Goal: Task Accomplishment & Management: Manage account settings

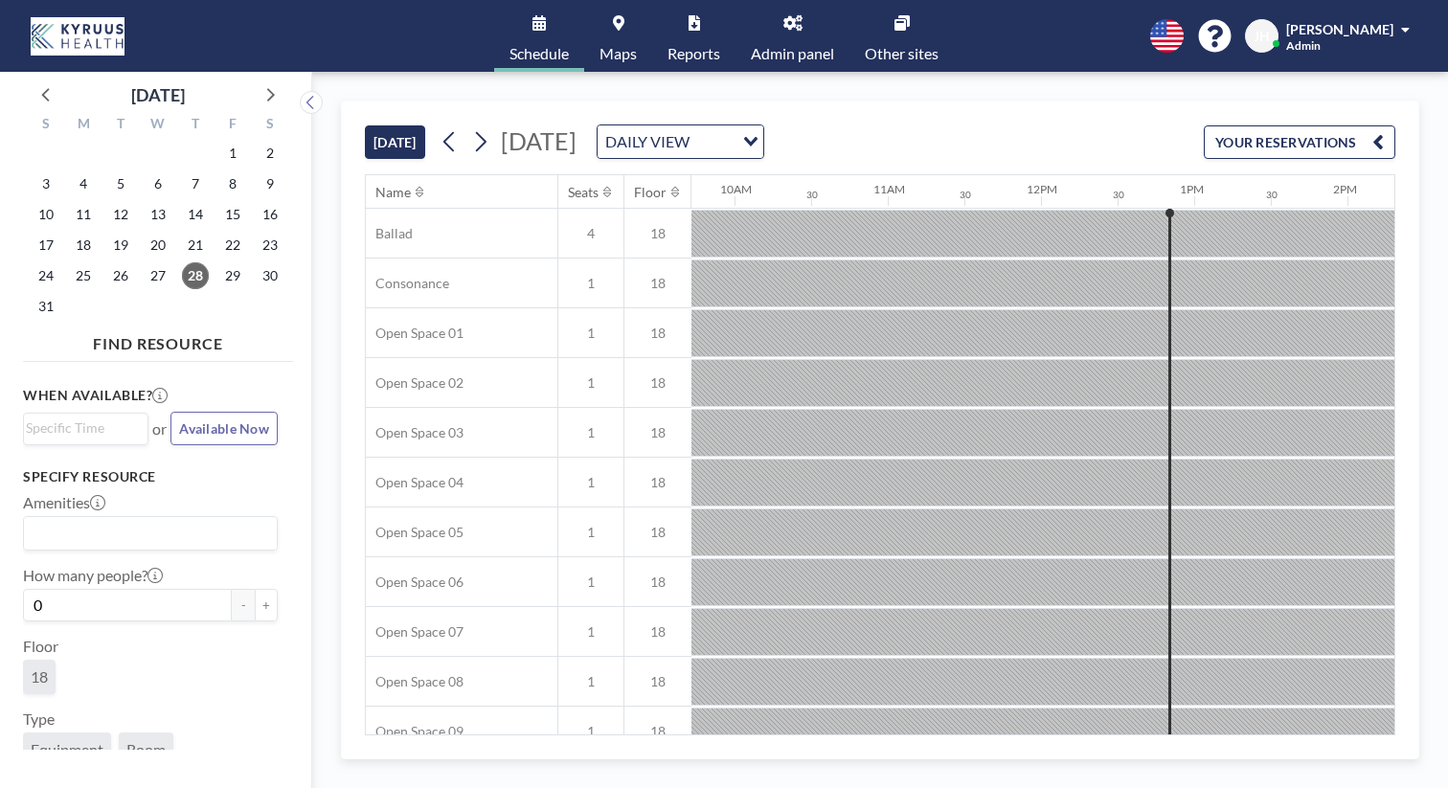
scroll to position [0, 1494]
click at [684, 125] on div "DAILY VIEW" at bounding box center [666, 139] width 136 height 29
click at [575, 102] on div "[DATE] [DATE] DAILY VIEW Loading... YOUR RESERVATIONS" at bounding box center [880, 138] width 1030 height 73
click at [257, 81] on icon at bounding box center [269, 93] width 25 height 25
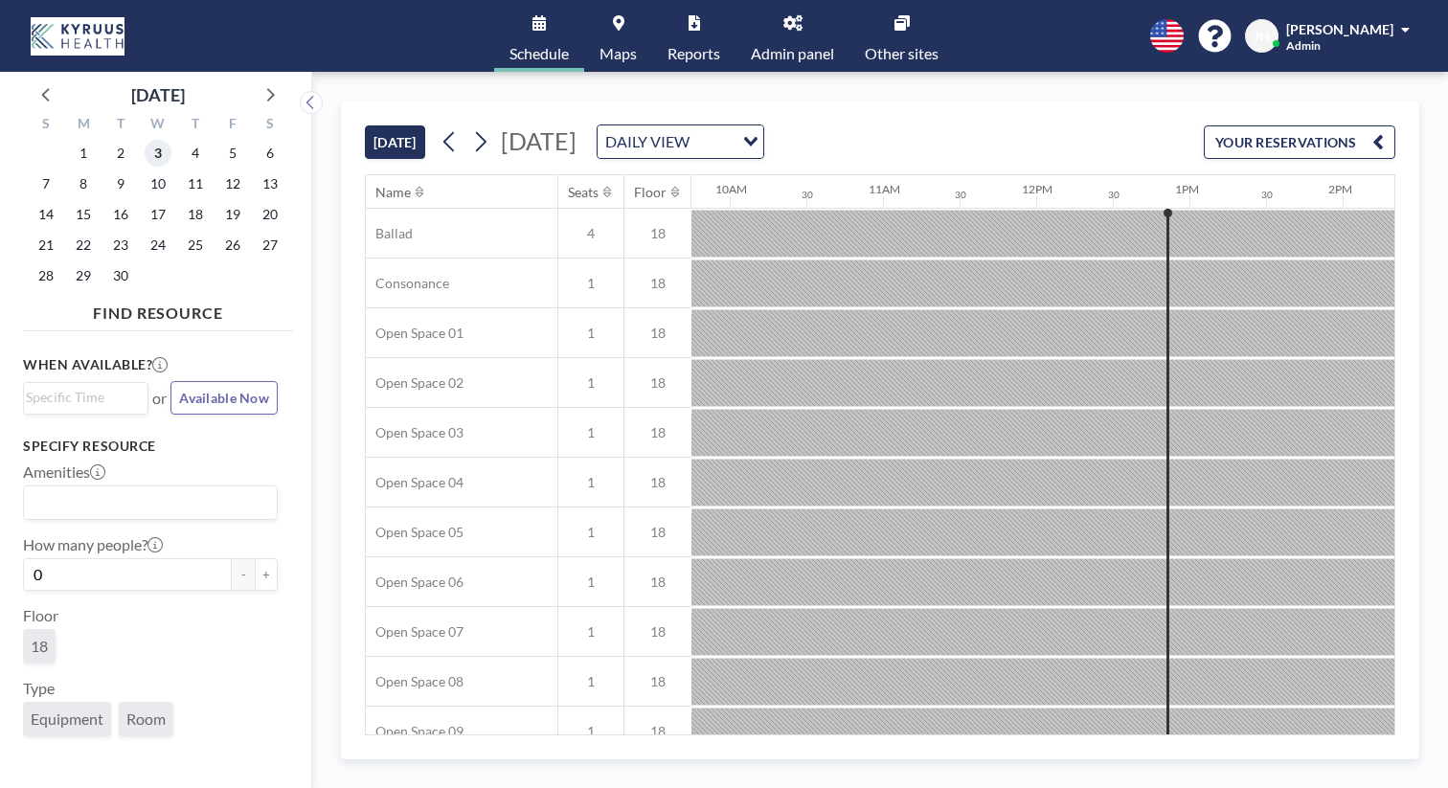
click at [145, 141] on span "3" at bounding box center [158, 153] width 27 height 27
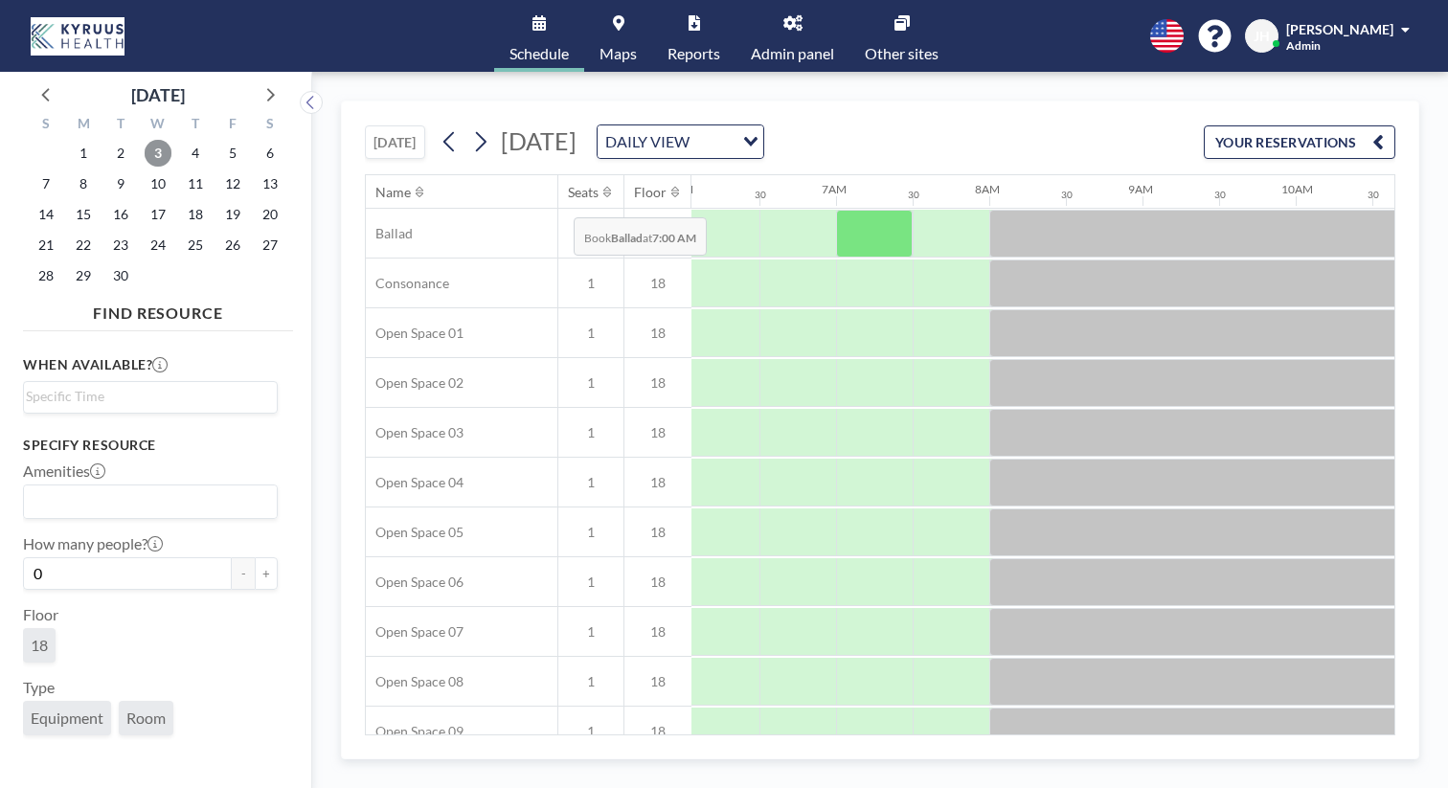
scroll to position [0, 934]
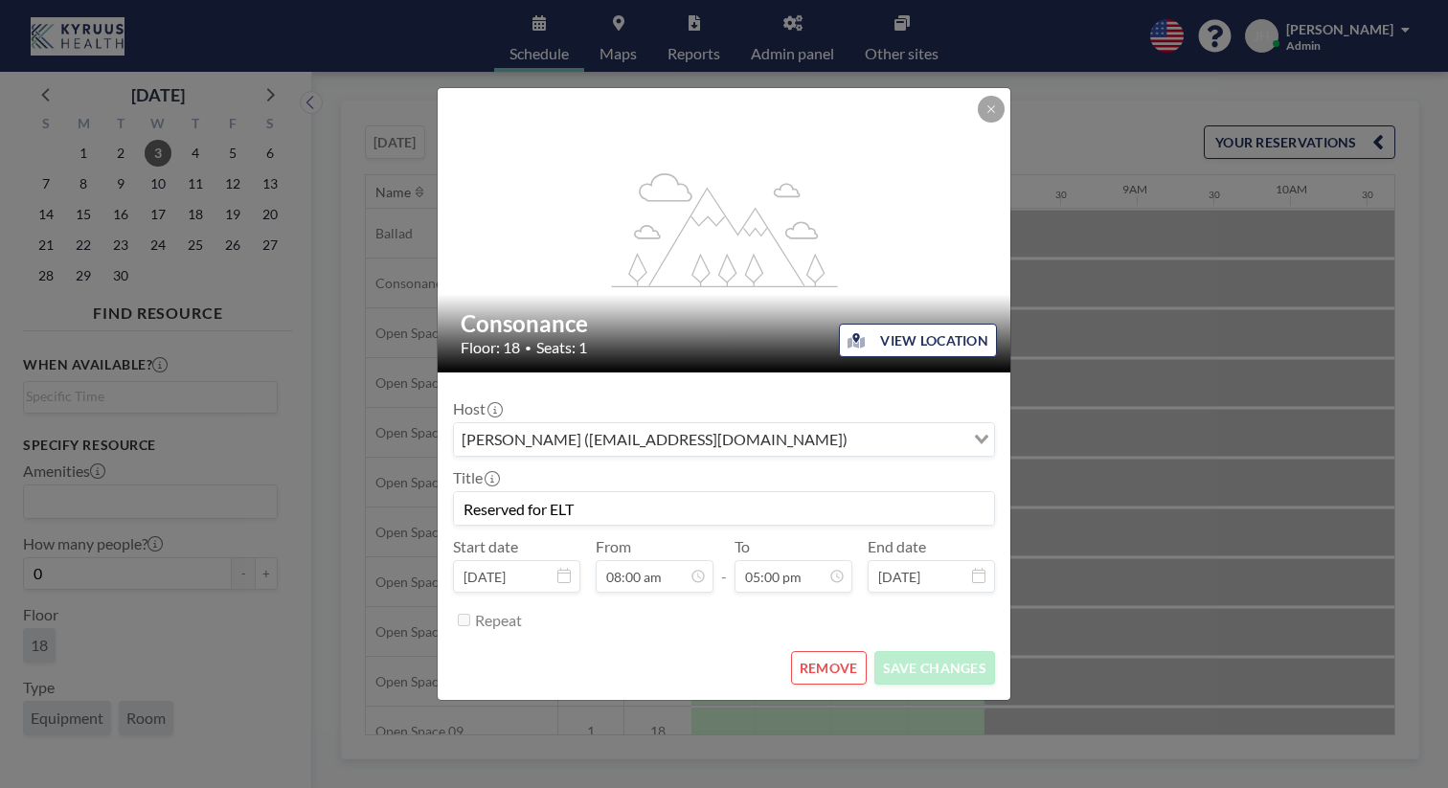
scroll to position [1039, 0]
click at [696, 492] on input "Reserved for ELT" at bounding box center [724, 508] width 540 height 33
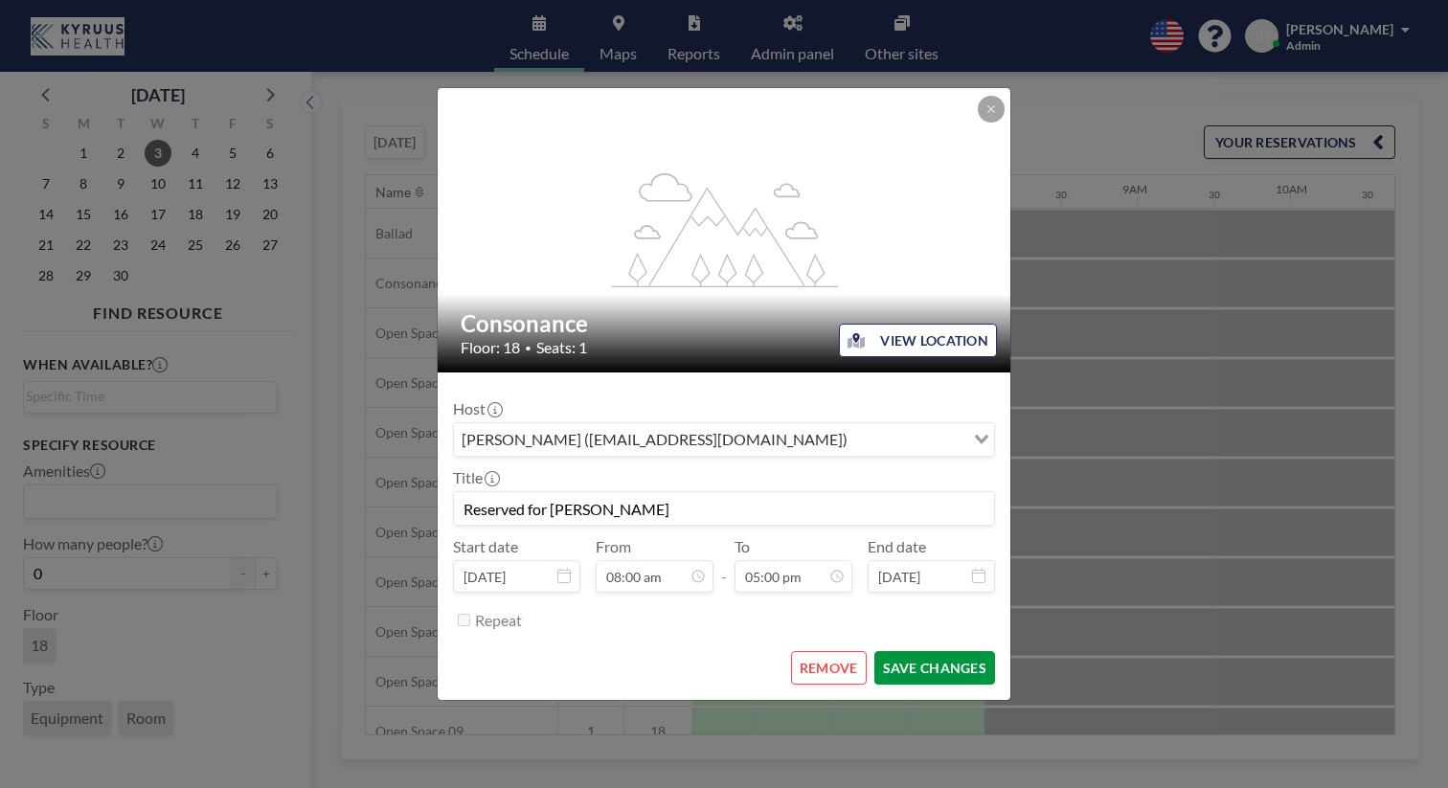
type input "Reserved for [PERSON_NAME]"
click at [896, 651] on button "SAVE CHANGES" at bounding box center [934, 668] width 121 height 34
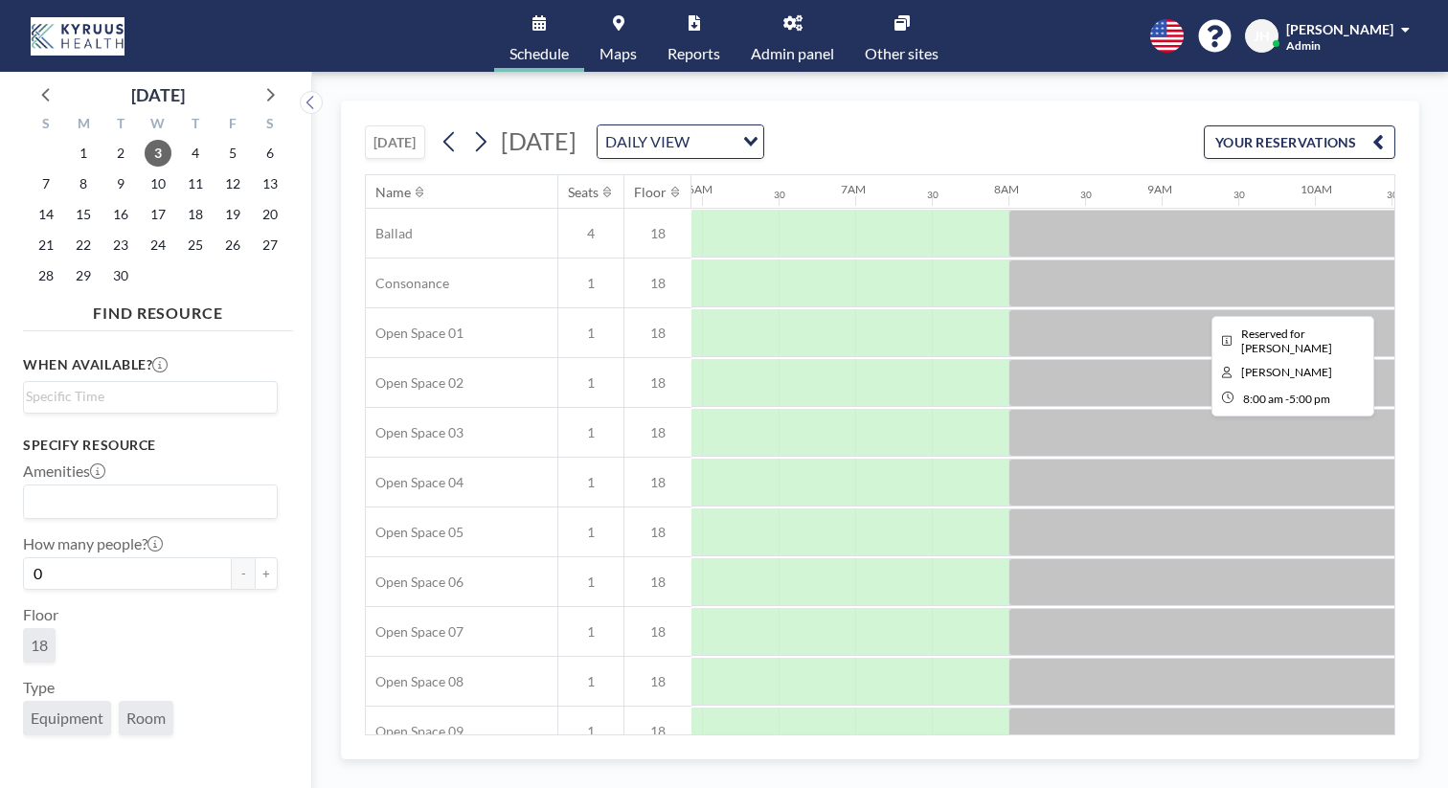
scroll to position [0, 908]
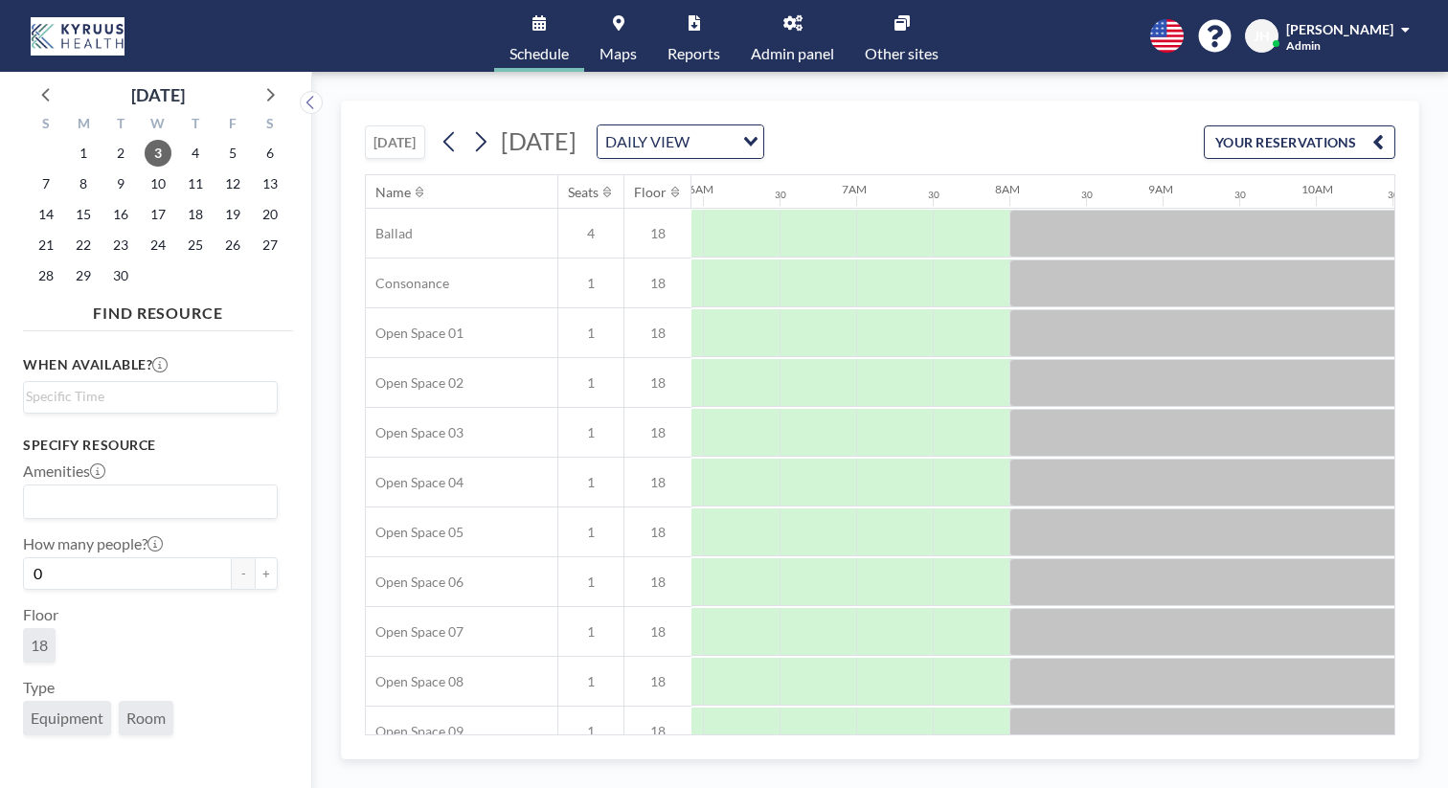
click at [863, 30] on link "Other sites" at bounding box center [901, 36] width 104 height 72
